Goal: Check status: Check status

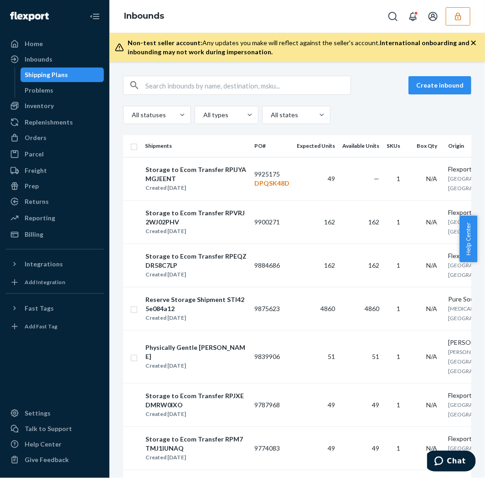
drag, startPoint x: 0, startPoint y: 0, endPoint x: 190, endPoint y: 82, distance: 207.1
click at [190, 82] on input "text" at bounding box center [247, 85] width 205 height 18
type input "S654870"
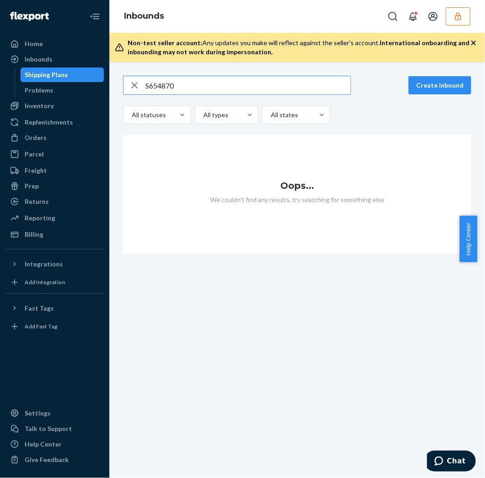
click at [449, 12] on button "button" at bounding box center [458, 16] width 25 height 18
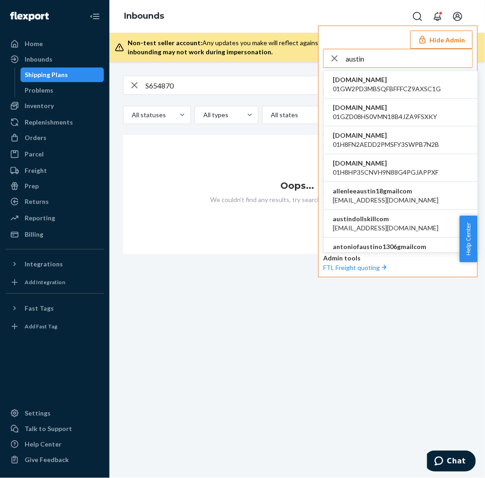
type input "austin"
click at [390, 234] on li "austindollskillcom alyssa@dollskill.com" at bounding box center [401, 224] width 154 height 28
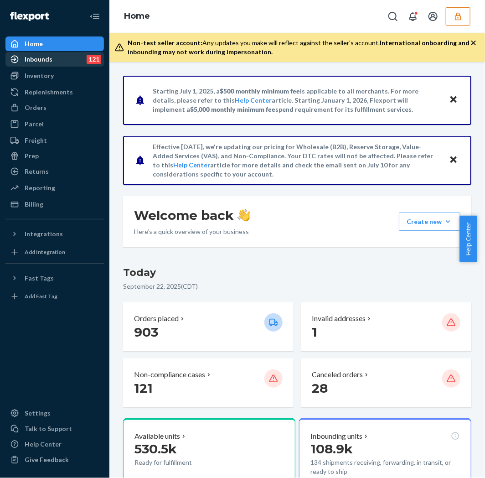
click at [29, 66] on div "Inbounds 121" at bounding box center [54, 59] width 97 height 13
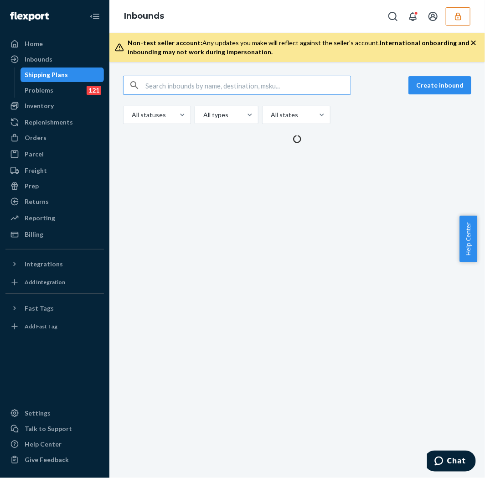
click at [208, 83] on input "text" at bounding box center [247, 85] width 205 height 18
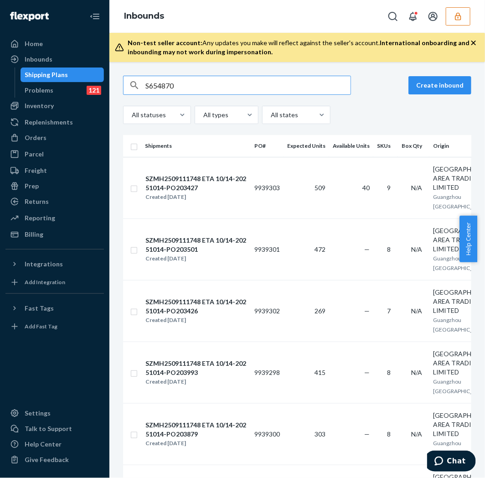
type input "S654870"
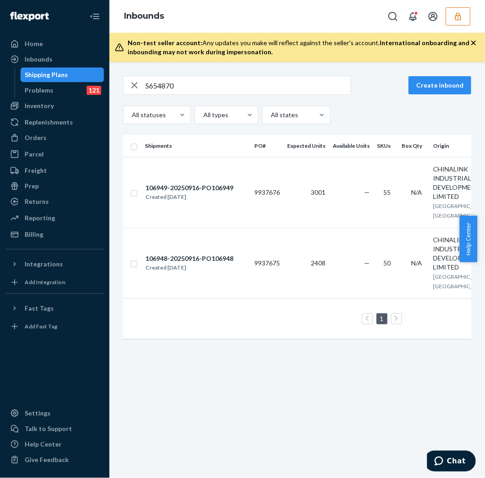
click at [325, 407] on div "S654870 Create inbound All statuses All types All states Shipments PO# Expected…" at bounding box center [297, 270] width 376 height 416
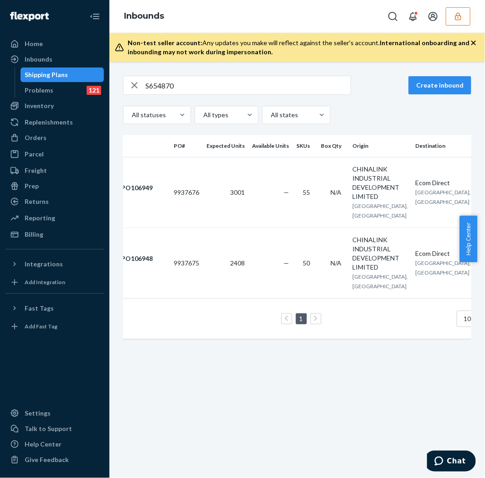
scroll to position [0, 71]
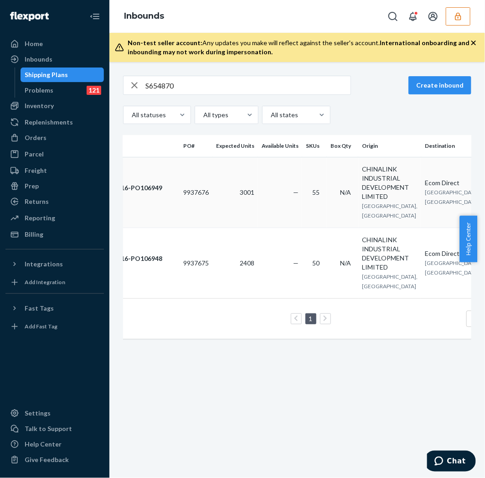
click at [177, 203] on td "106949-20250916-PO106949 Created [DATE]" at bounding box center [124, 192] width 109 height 71
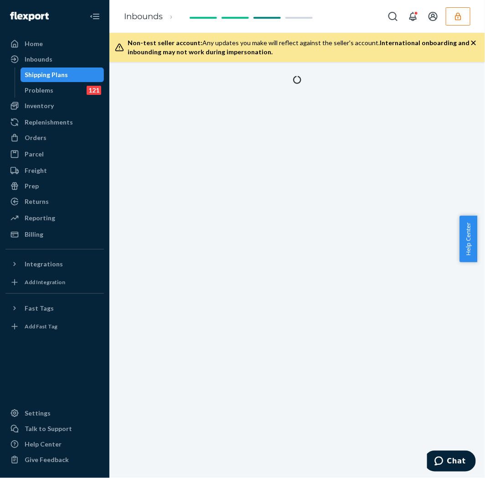
drag, startPoint x: 177, startPoint y: 203, endPoint x: 260, endPoint y: 161, distance: 93.6
click at [260, 161] on div at bounding box center [297, 270] width 376 height 416
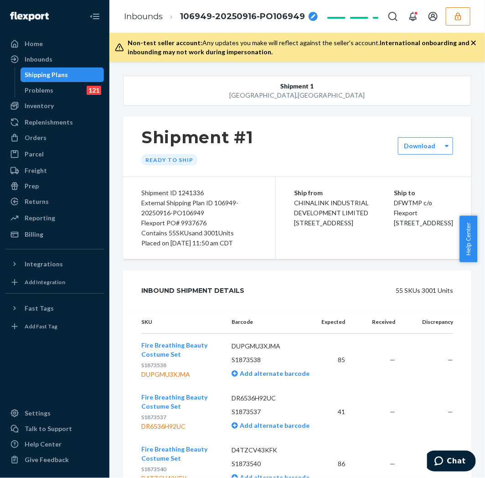
click at [192, 221] on div "Flexport PO# 9937676" at bounding box center [199, 223] width 116 height 10
copy div "9937676"
